Goal: Find specific page/section: Find specific page/section

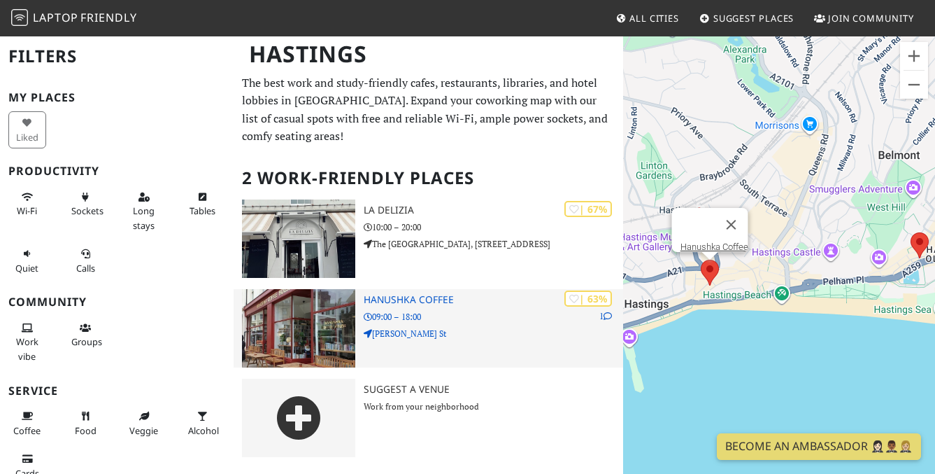
click at [295, 313] on img at bounding box center [298, 328] width 113 height 78
click at [429, 300] on h3 "Hanushka Coffee" at bounding box center [494, 300] width 260 height 12
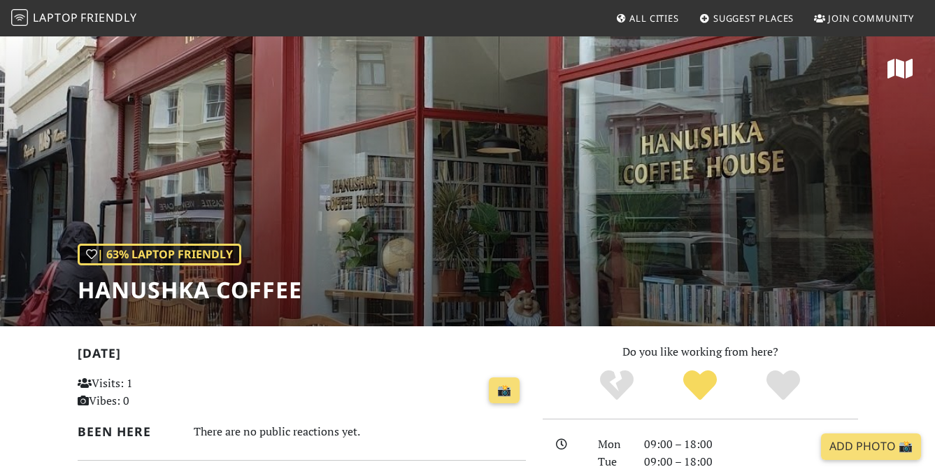
click at [195, 290] on h1 "Hanushka Coffee" at bounding box center [190, 289] width 225 height 27
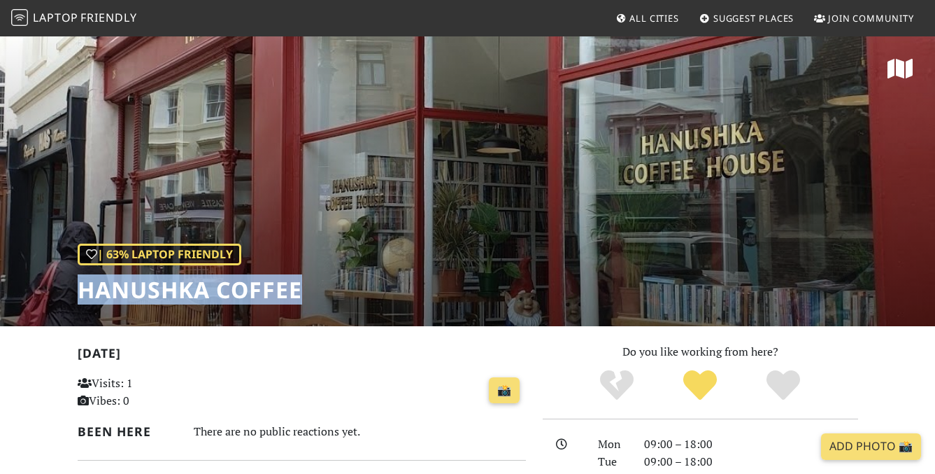
click at [195, 290] on h1 "Hanushka Coffee" at bounding box center [190, 289] width 225 height 27
copy div "Hanushka Coffee"
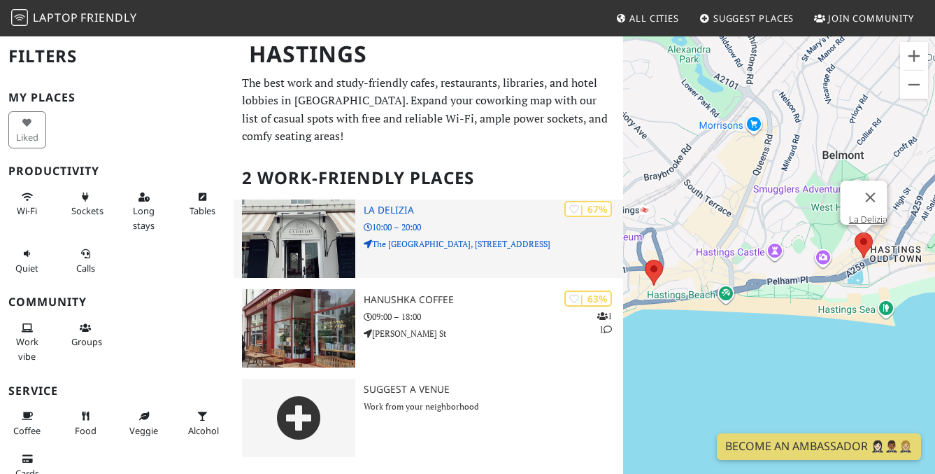
click at [392, 214] on h3 "La Delizia" at bounding box center [494, 210] width 260 height 12
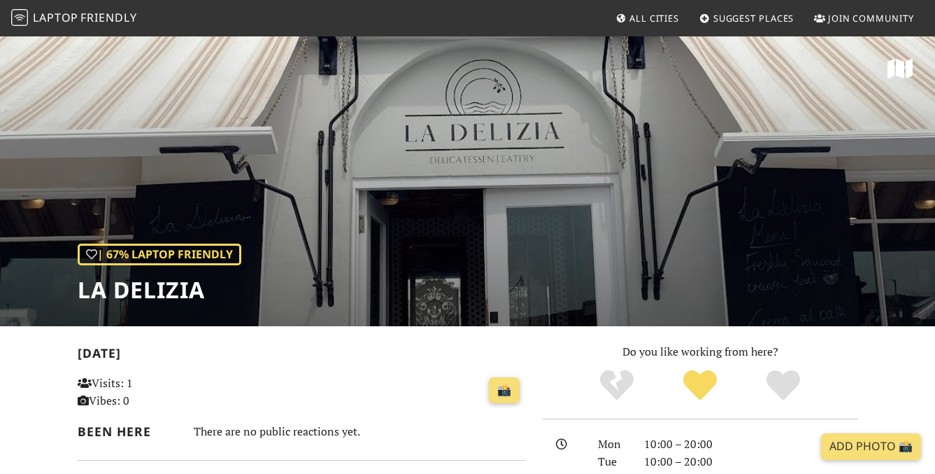
click at [454, 282] on div "| 67% Laptop Friendly La Delizia" at bounding box center [467, 180] width 935 height 291
